Goal: Entertainment & Leisure: Consume media (video, audio)

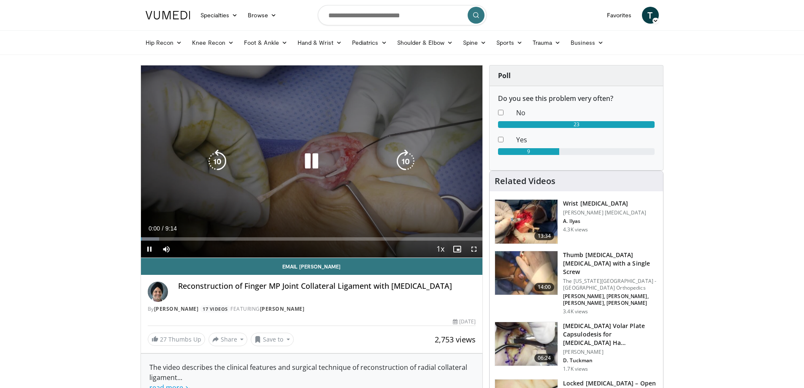
click at [327, 150] on div "10 seconds Tap to unmute" at bounding box center [312, 161] width 342 height 192
click at [322, 156] on icon "Video Player" at bounding box center [312, 161] width 24 height 24
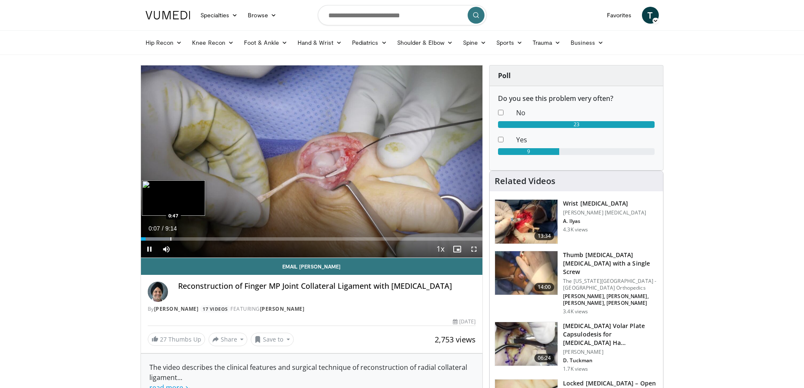
click at [170, 237] on div "Progress Bar" at bounding box center [170, 238] width 1 height 3
click at [177, 239] on div "Progress Bar" at bounding box center [176, 238] width 1 height 3
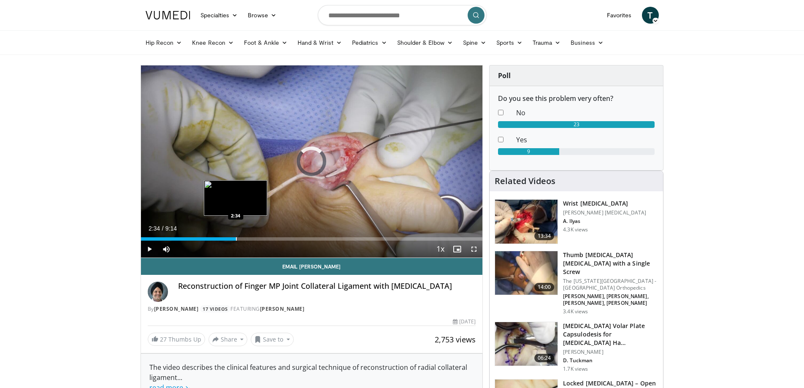
click at [236, 240] on div "Progress Bar" at bounding box center [236, 238] width 1 height 3
click at [195, 231] on div "Current Time 2:36 / Duration 9:14" at bounding box center [312, 228] width 342 height 8
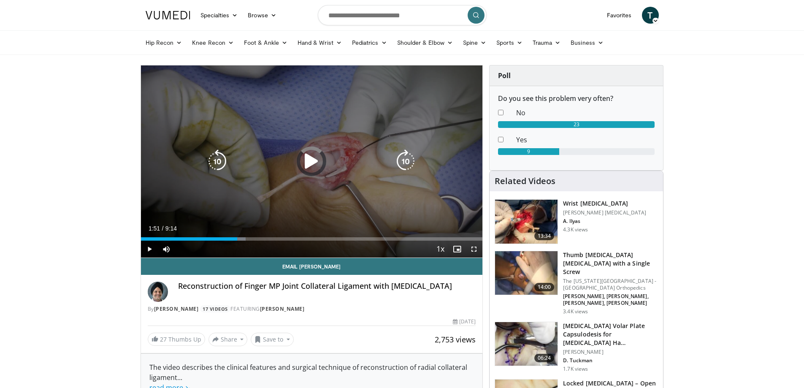
click at [209, 238] on div "2:36" at bounding box center [189, 238] width 97 height 3
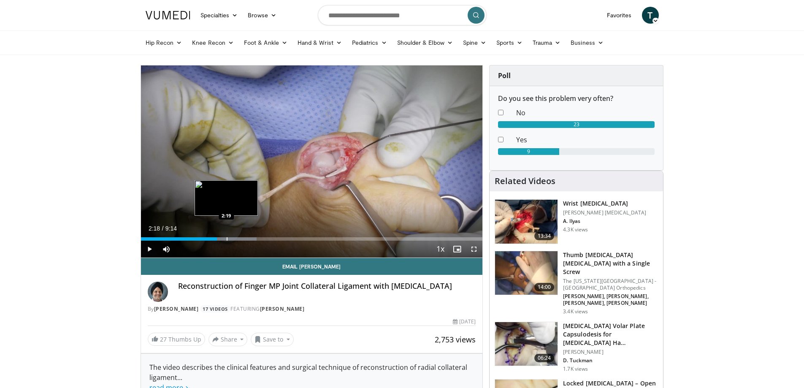
click at [227, 240] on div "Progress Bar" at bounding box center [227, 238] width 1 height 3
click at [237, 235] on div "Loaded : 36.07% 2:19 2:36" at bounding box center [312, 236] width 342 height 8
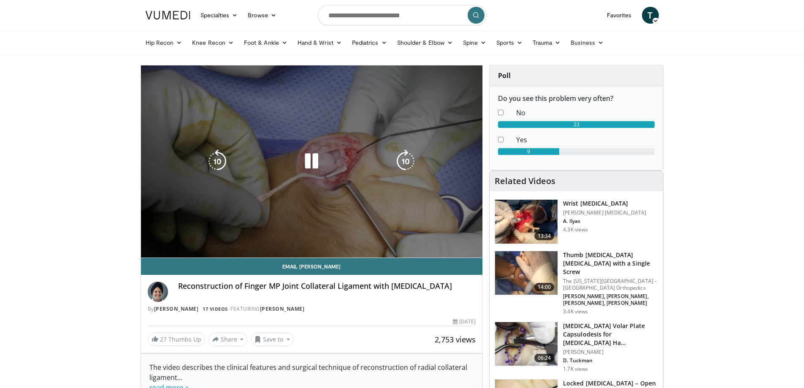
click at [210, 235] on video-js "**********" at bounding box center [312, 161] width 342 height 192
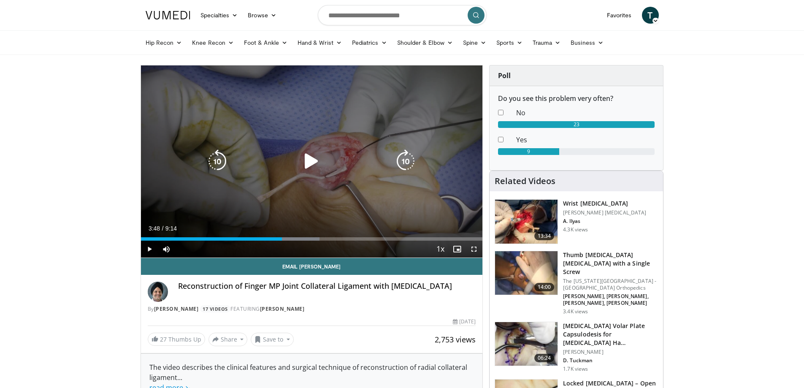
click at [312, 145] on div "10 seconds Tap to unmute" at bounding box center [312, 161] width 342 height 192
click at [308, 151] on icon "Video Player" at bounding box center [312, 161] width 24 height 24
click at [251, 141] on div "10 seconds Tap to unmute" at bounding box center [312, 161] width 342 height 192
click at [328, 137] on div "10 seconds Tap to unmute" at bounding box center [312, 161] width 342 height 192
click at [310, 176] on div "10 seconds Tap to unmute" at bounding box center [312, 161] width 342 height 192
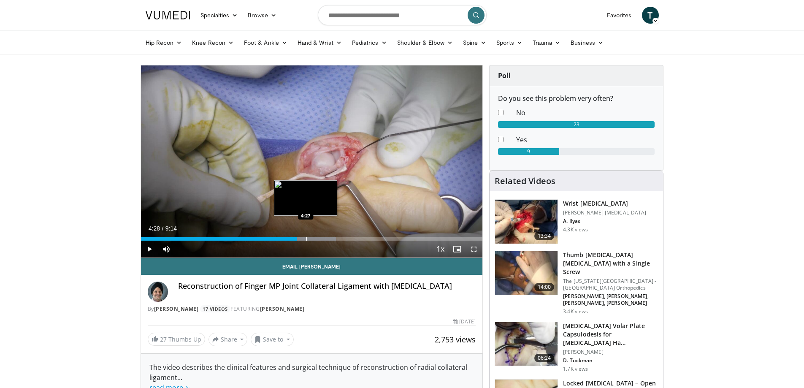
click at [306, 235] on div "Loaded : 57.18% 4:28 4:27" at bounding box center [312, 236] width 342 height 8
click at [305, 238] on div "Progress Bar" at bounding box center [305, 238] width 1 height 3
click at [298, 238] on div "Progress Bar" at bounding box center [298, 238] width 1 height 3
click at [290, 238] on div "Progress Bar" at bounding box center [290, 238] width 1 height 3
click at [302, 241] on div "Current Time 4:07 / Duration 9:14 Pause Skip Backward Skip Forward Mute 100% Lo…" at bounding box center [312, 249] width 342 height 17
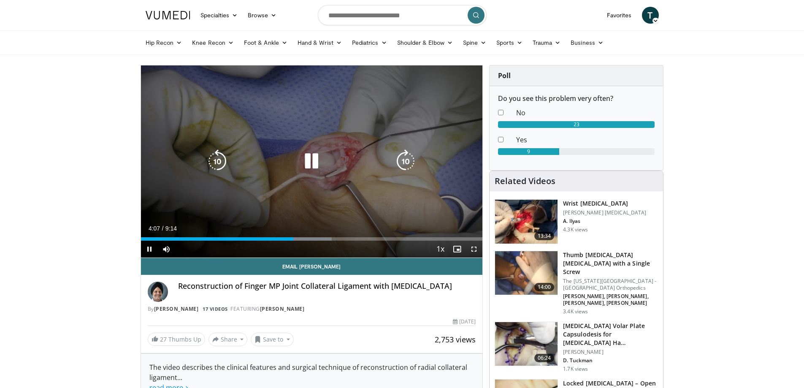
click at [302, 239] on video-js "**********" at bounding box center [312, 161] width 342 height 192
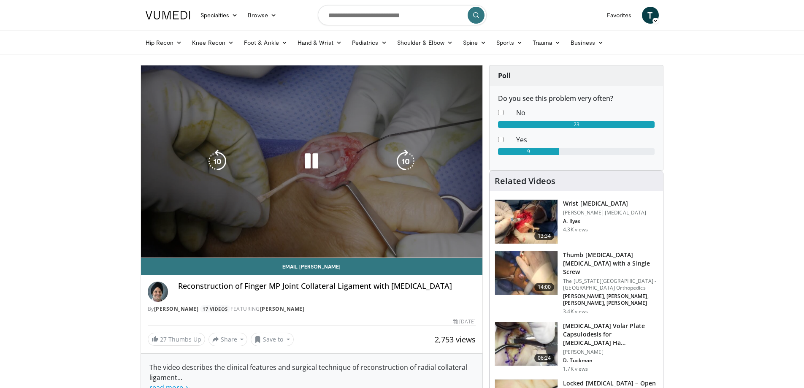
click at [302, 239] on div "10 seconds Tap to unmute" at bounding box center [312, 161] width 342 height 192
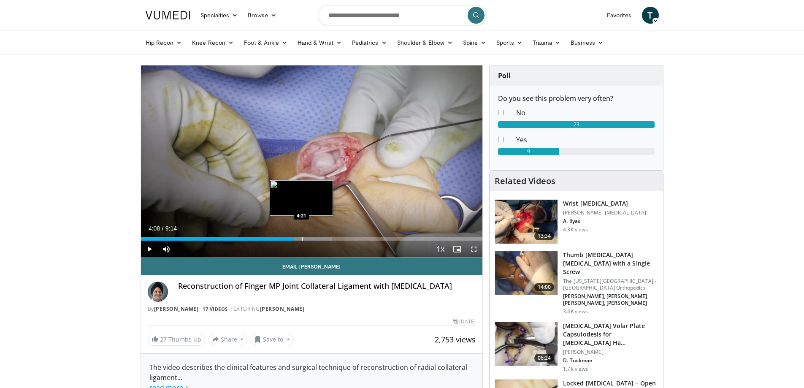
click at [302, 238] on div "Progress Bar" at bounding box center [302, 238] width 1 height 3
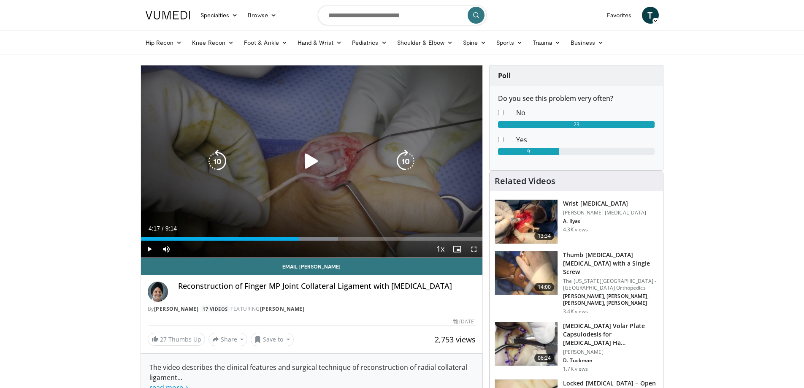
click at [307, 161] on icon "Video Player" at bounding box center [312, 161] width 24 height 24
click at [310, 172] on icon "Video Player" at bounding box center [312, 161] width 24 height 24
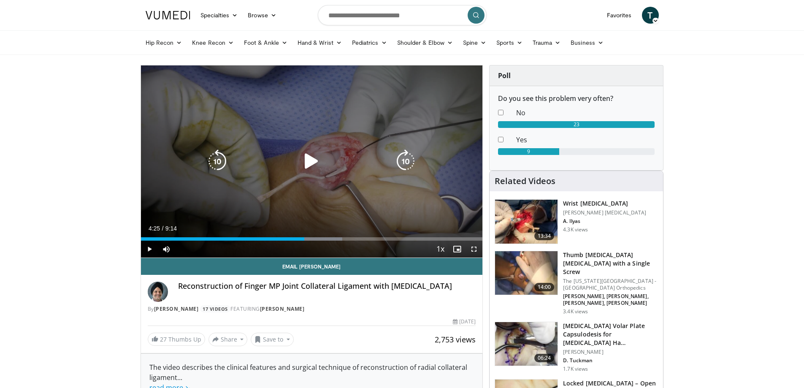
click at [299, 172] on div "10 seconds Tap to unmute" at bounding box center [312, 161] width 342 height 192
click at [310, 158] on icon "Video Player" at bounding box center [312, 161] width 24 height 24
click at [310, 157] on icon "Video Player" at bounding box center [312, 161] width 24 height 24
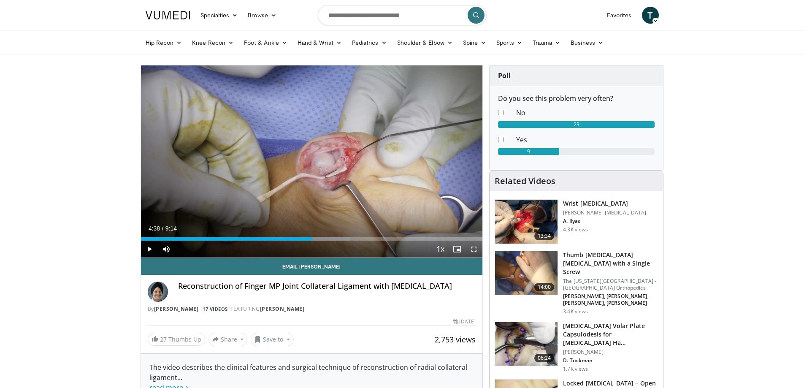
click at [307, 241] on div "Current Time 4:38 / Duration 9:14 Play Skip Backward Skip Forward Mute 100% Loa…" at bounding box center [312, 249] width 342 height 17
click at [307, 235] on div "Loaded : 61.33% 4:38 4:31" at bounding box center [312, 236] width 342 height 8
click at [305, 238] on div "Progress Bar" at bounding box center [305, 238] width 1 height 3
click at [310, 238] on div "Progress Bar" at bounding box center [310, 238] width 1 height 3
click at [313, 239] on div "Progress Bar" at bounding box center [313, 238] width 1 height 3
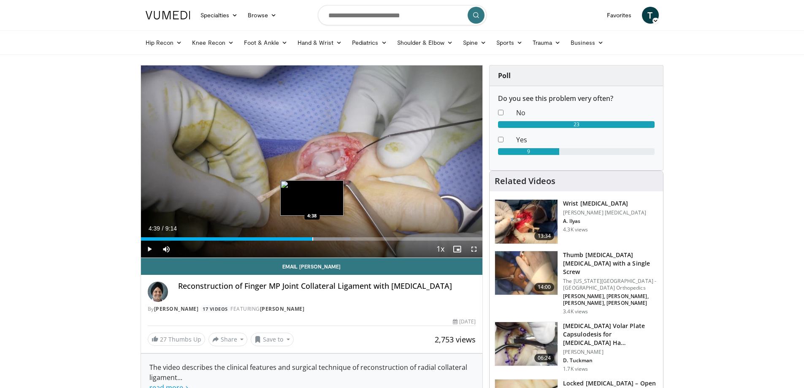
click at [311, 238] on div "Loaded : 61.33% 4:39 4:38" at bounding box center [312, 238] width 342 height 3
click at [311, 238] on div "Progress Bar" at bounding box center [311, 238] width 1 height 3
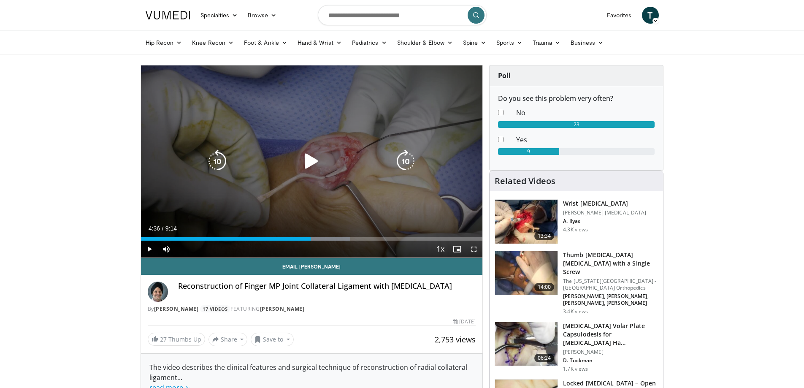
click at [317, 161] on icon "Video Player" at bounding box center [312, 161] width 24 height 24
click at [308, 163] on icon "Video Player" at bounding box center [312, 161] width 24 height 24
click at [356, 198] on div "10 seconds Tap to unmute" at bounding box center [312, 161] width 342 height 192
click at [308, 165] on icon "Video Player" at bounding box center [312, 161] width 24 height 24
click at [298, 164] on div "Video Player" at bounding box center [311, 161] width 205 height 17
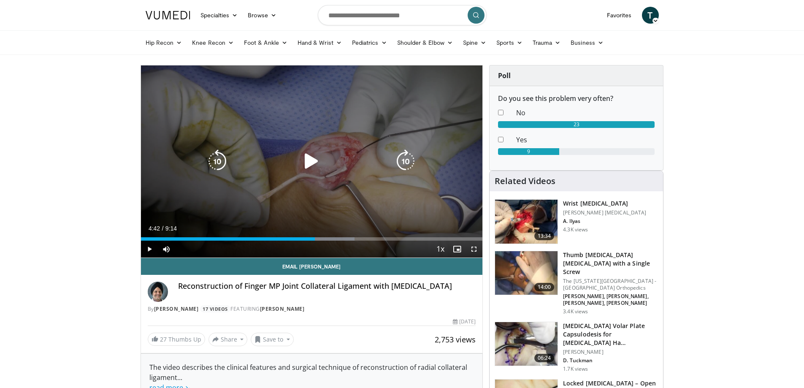
click at [312, 163] on icon "Video Player" at bounding box center [312, 161] width 24 height 24
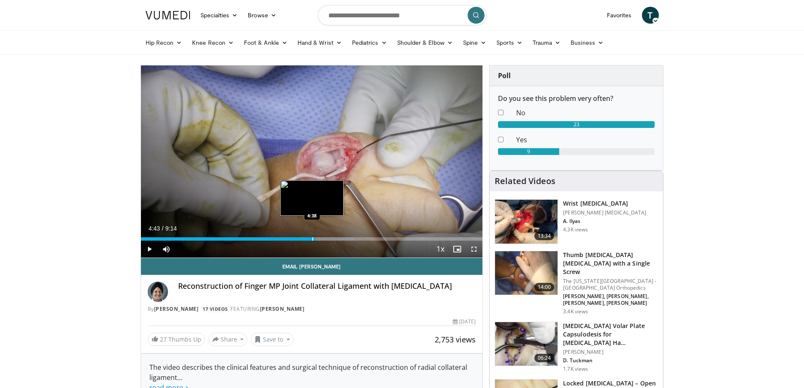
click at [312, 238] on div "Progress Bar" at bounding box center [312, 238] width 1 height 3
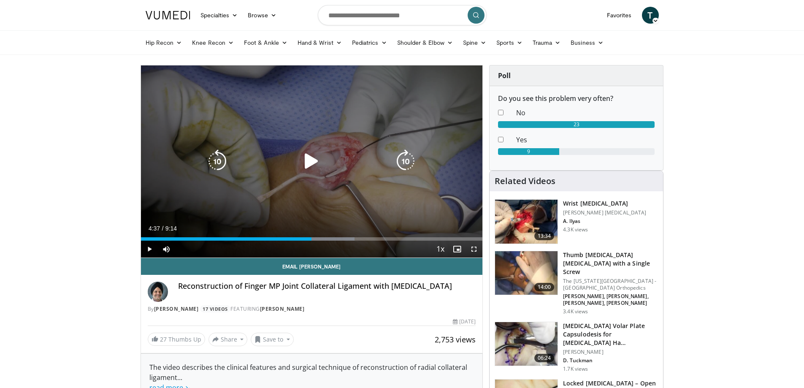
click at [310, 165] on icon "Video Player" at bounding box center [312, 161] width 24 height 24
click at [311, 162] on icon "Video Player" at bounding box center [312, 161] width 24 height 24
click at [301, 138] on div "10 seconds Tap to unmute" at bounding box center [312, 161] width 342 height 192
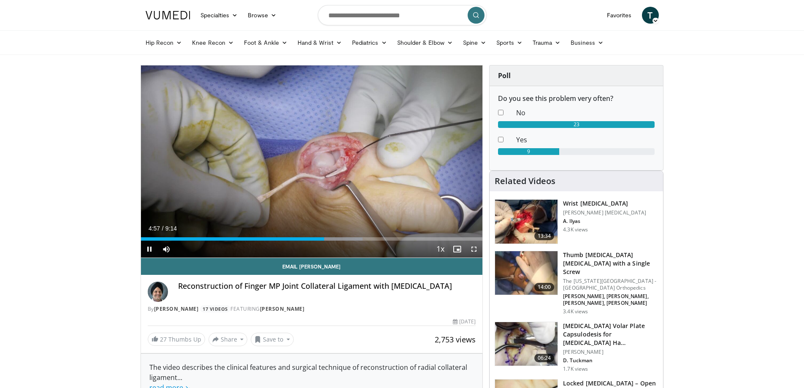
click at [319, 241] on div "Current Time 4:57 / Duration 9:14 Pause Skip Backward Skip Forward Mute 100% Lo…" at bounding box center [312, 249] width 342 height 17
click at [317, 239] on div "4:58" at bounding box center [233, 238] width 184 height 3
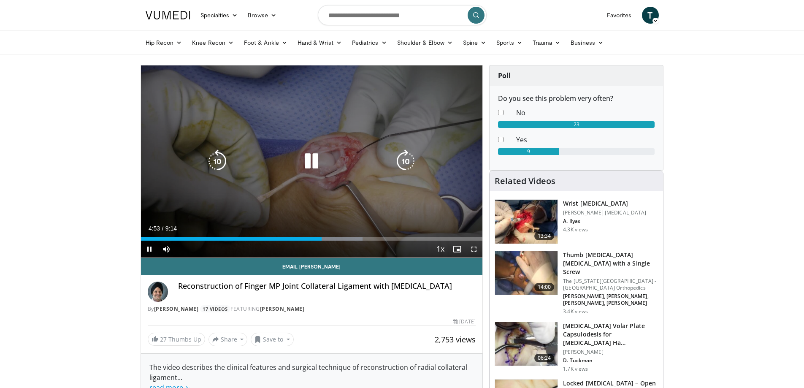
click at [308, 157] on div "10 seconds Tap to unmute" at bounding box center [312, 161] width 342 height 192
click at [335, 152] on div "10 seconds Tap to unmute" at bounding box center [312, 161] width 342 height 192
click at [325, 157] on div "Video Player" at bounding box center [311, 161] width 205 height 17
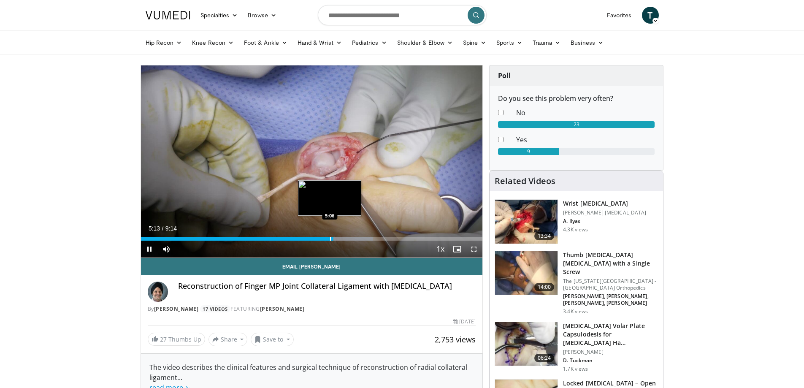
click at [330, 240] on div "Progress Bar" at bounding box center [330, 238] width 1 height 3
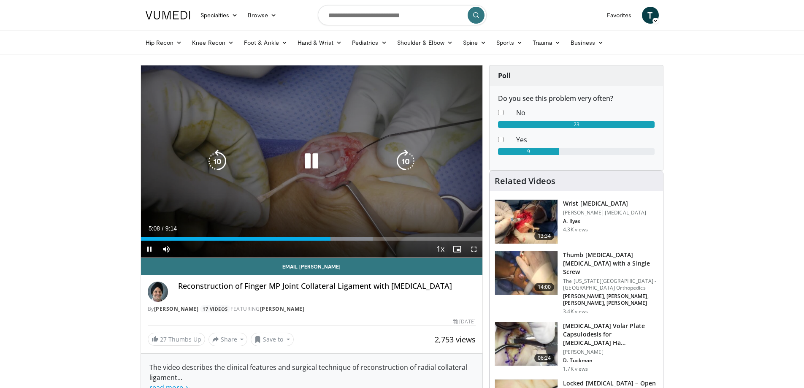
click at [309, 156] on icon "Video Player" at bounding box center [312, 161] width 24 height 24
click at [309, 167] on icon "Video Player" at bounding box center [312, 161] width 24 height 24
click at [328, 164] on div "Video Player" at bounding box center [311, 161] width 205 height 17
click at [308, 157] on icon "Video Player" at bounding box center [312, 161] width 24 height 24
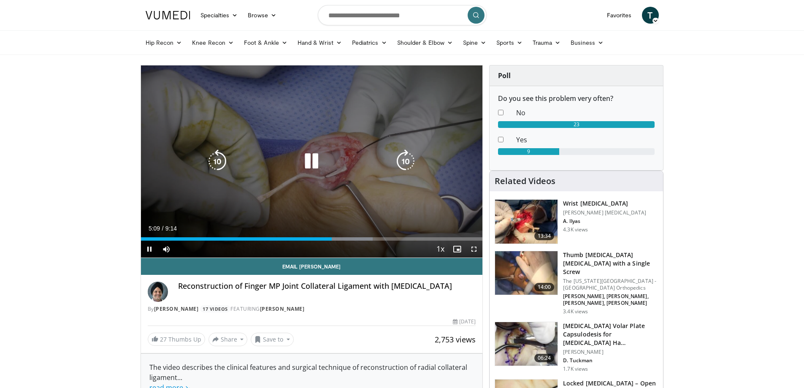
click at [308, 157] on icon "Video Player" at bounding box center [312, 161] width 24 height 24
click at [284, 135] on div "10 seconds Tap to unmute" at bounding box center [312, 161] width 342 height 192
click at [314, 165] on icon "Video Player" at bounding box center [312, 161] width 24 height 24
click at [338, 164] on div "Video Player" at bounding box center [311, 161] width 205 height 17
click at [294, 142] on div "10 seconds Tap to unmute" at bounding box center [312, 161] width 342 height 192
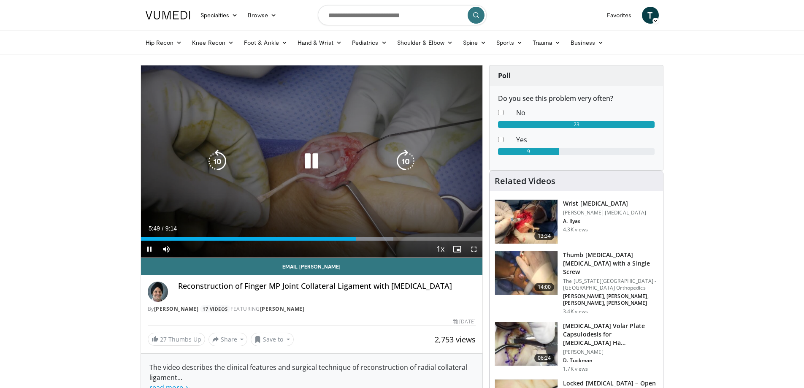
click at [328, 155] on div "Video Player" at bounding box center [311, 161] width 205 height 17
click at [352, 241] on div "Current Time 5:51 / Duration 9:14 Pause Skip Backward Skip Forward Mute 100% Lo…" at bounding box center [312, 249] width 342 height 17
click at [352, 237] on video-js "**********" at bounding box center [312, 161] width 342 height 192
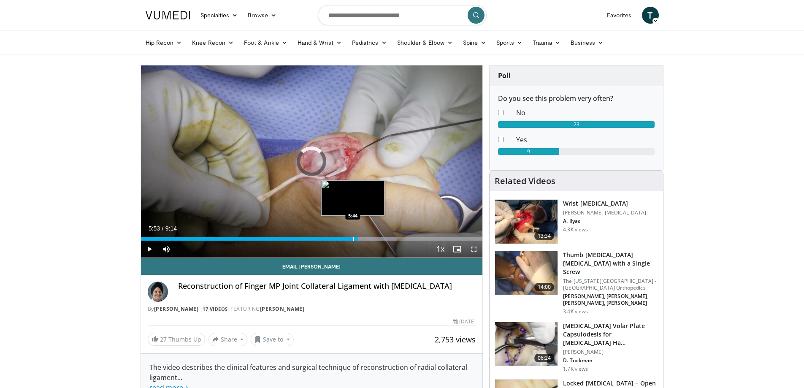
click at [353, 236] on div "Loaded : 75.06% 5:53 5:44" at bounding box center [312, 236] width 342 height 8
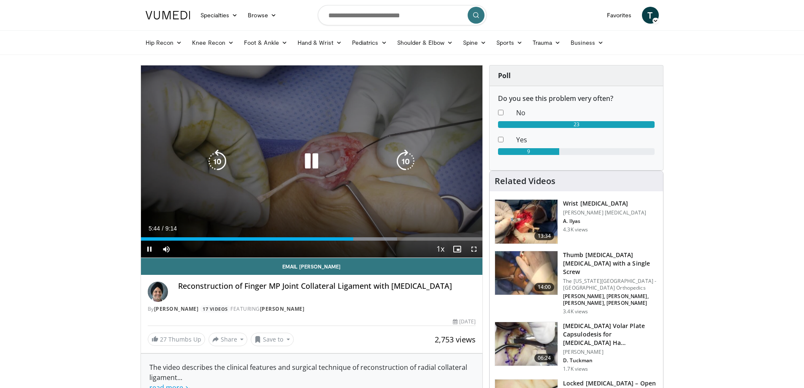
click at [328, 153] on div "Video Player" at bounding box center [311, 161] width 205 height 17
click at [311, 164] on icon "Video Player" at bounding box center [312, 161] width 24 height 24
click at [312, 166] on icon "Video Player" at bounding box center [312, 161] width 24 height 24
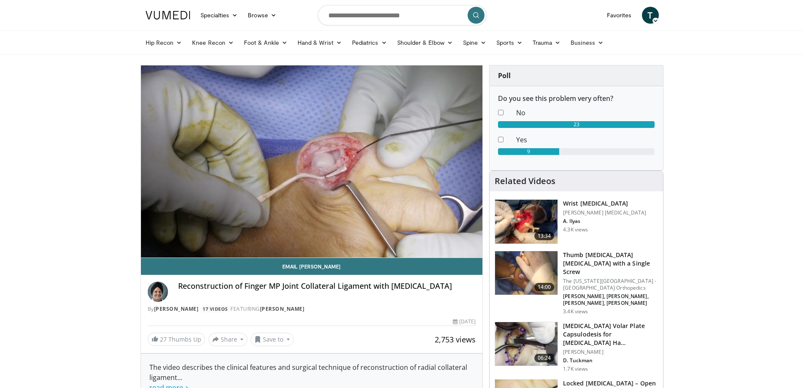
click at [312, 166] on div "10 seconds Tap to unmute" at bounding box center [312, 161] width 342 height 192
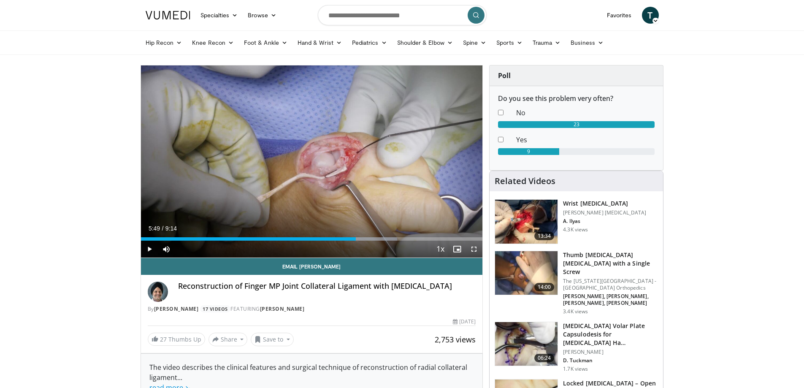
click at [411, 292] on div "Reconstruction of Finger MP Joint Collateral Ligament with [MEDICAL_DATA]" at bounding box center [327, 291] width 298 height 20
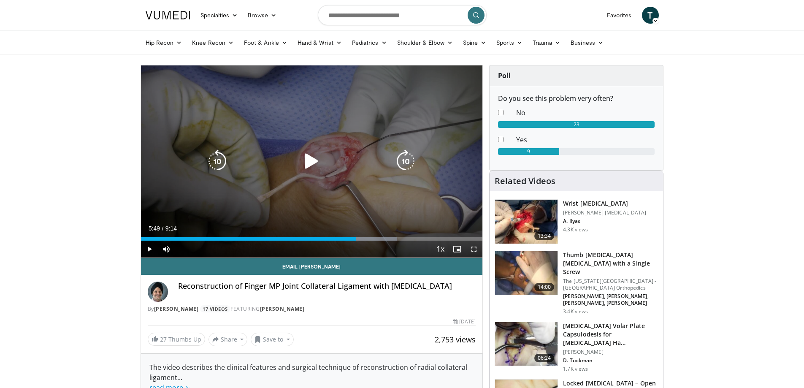
click at [314, 148] on div "10 seconds Tap to unmute" at bounding box center [312, 161] width 342 height 192
click at [305, 160] on icon "Video Player" at bounding box center [312, 161] width 24 height 24
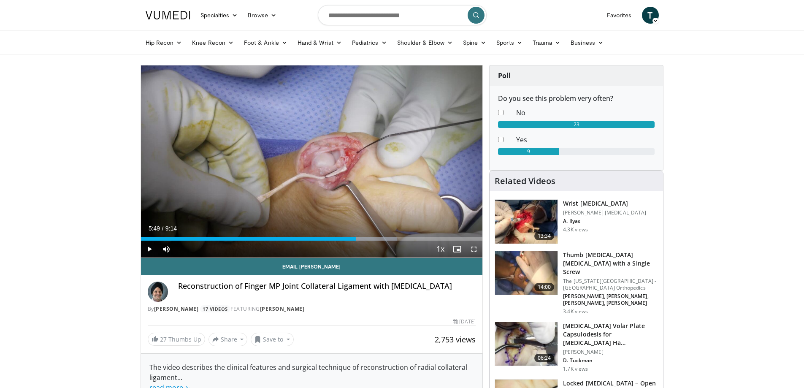
click at [337, 297] on div "Reconstruction of Finger MP Joint Collateral Ligament with [MEDICAL_DATA]" at bounding box center [327, 291] width 298 height 20
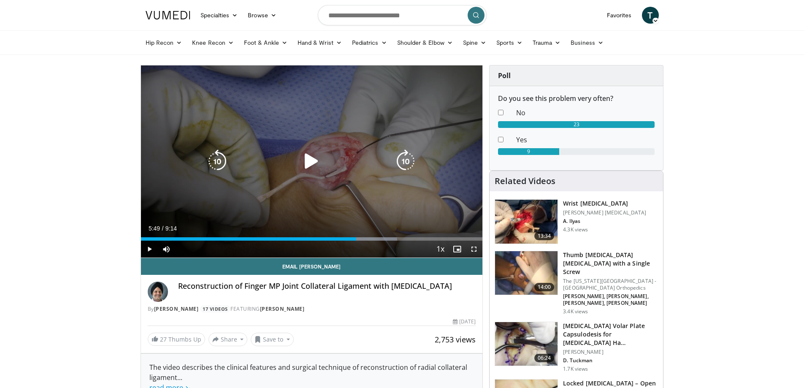
click at [313, 181] on div "10 seconds Tap to unmute" at bounding box center [312, 161] width 342 height 192
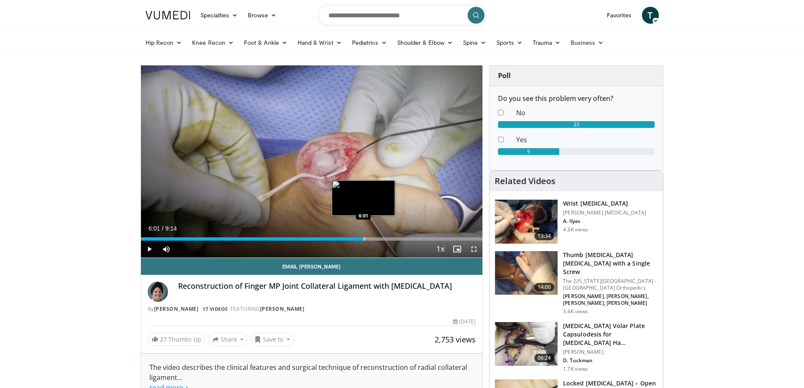
click at [364, 240] on div "Progress Bar" at bounding box center [364, 238] width 1 height 3
click at [358, 241] on div "Current Time 6:02 / Duration 9:14 Pause Skip Backward Skip Forward Mute 100% Lo…" at bounding box center [312, 249] width 342 height 17
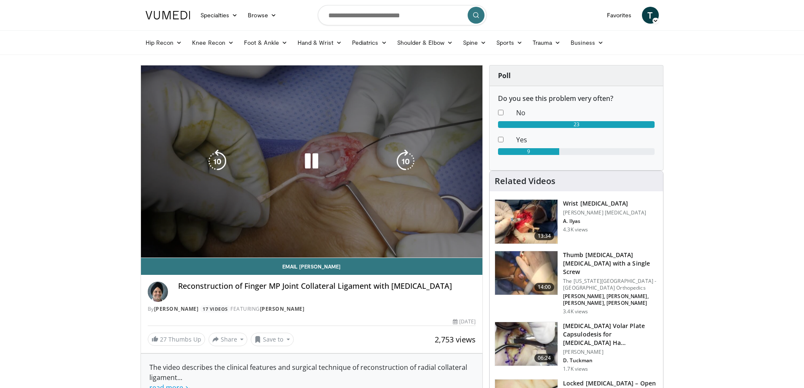
click at [358, 235] on video-js "**********" at bounding box center [312, 161] width 342 height 192
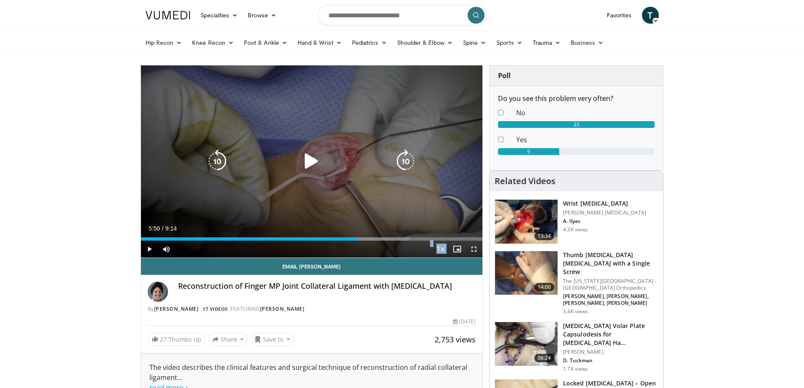
drag, startPoint x: 357, startPoint y: 237, endPoint x: 352, endPoint y: 240, distance: 5.3
click at [355, 240] on div "Loaded : 78.63% 5:50 5:50" at bounding box center [312, 236] width 342 height 8
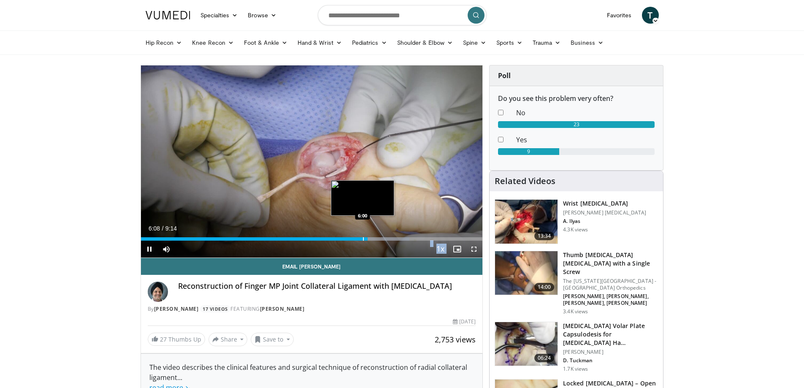
click at [363, 238] on div "Progress Bar" at bounding box center [363, 238] width 1 height 3
click at [380, 236] on div "Loaded : 79.36% 6:28 6:28" at bounding box center [312, 236] width 342 height 8
click at [389, 237] on div "Progress Bar" at bounding box center [389, 238] width 1 height 3
click at [383, 237] on div "6:42" at bounding box center [265, 238] width 248 height 3
click at [393, 236] on div "Loaded : 84.00% 6:33 6:50" at bounding box center [312, 236] width 342 height 8
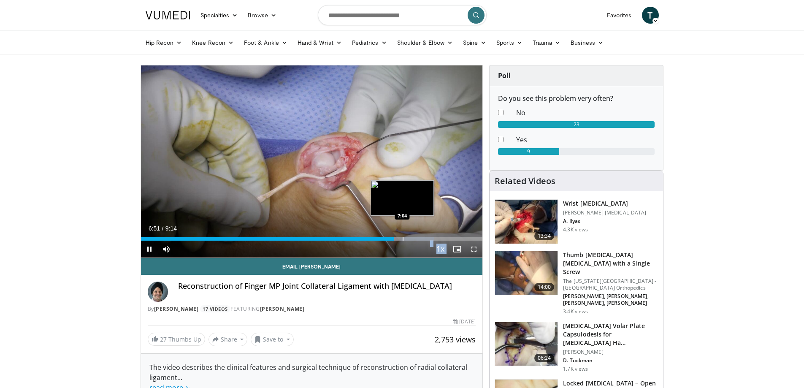
click at [403, 237] on div "Progress Bar" at bounding box center [403, 238] width 1 height 3
click at [423, 235] on div "Loaded : 85.78% 7:05 7:37" at bounding box center [312, 236] width 342 height 8
click at [429, 235] on div "Loaded : 87.57% 7:39 7:46" at bounding box center [312, 236] width 342 height 8
click at [403, 238] on div "7:06" at bounding box center [272, 238] width 262 height 3
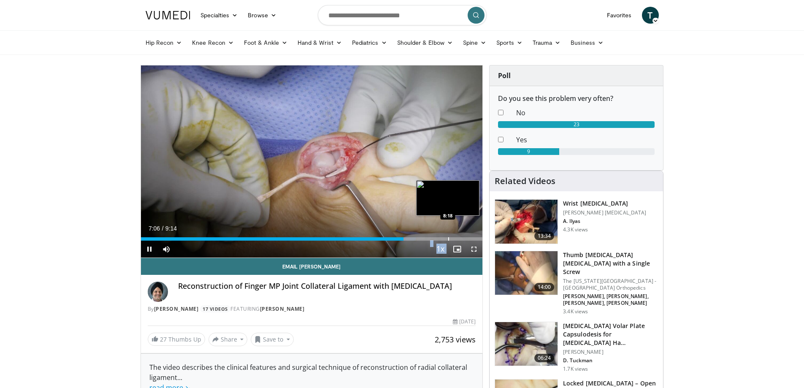
click at [448, 235] on div "Loaded : 80.42% 7:06 8:18" at bounding box center [312, 236] width 342 height 8
